Goal: Task Accomplishment & Management: Manage account settings

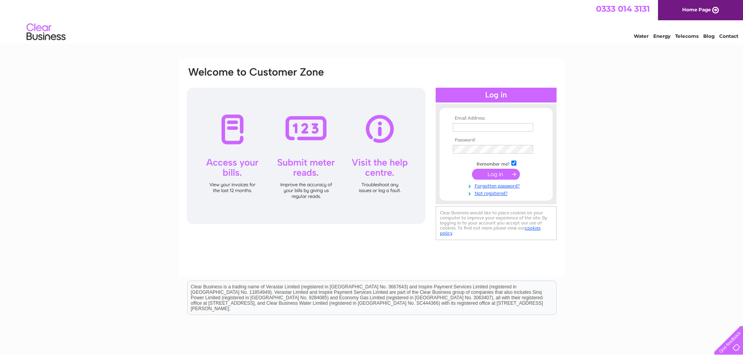
click at [485, 127] on input "text" at bounding box center [493, 127] width 80 height 9
click at [534, 130] on nordpass-icon at bounding box center [534, 127] width 0 height 7
type input "S"
type input "[PERSON_NAME][EMAIL_ADDRESS][DOMAIN_NAME]"
click at [478, 175] on input "submit" at bounding box center [496, 174] width 48 height 11
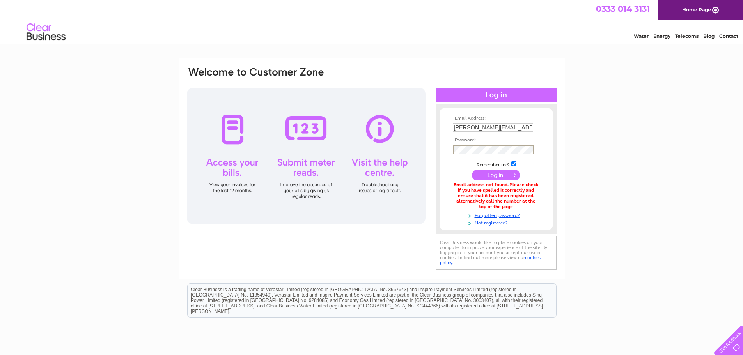
click at [479, 172] on input "submit" at bounding box center [496, 175] width 48 height 11
